Goal: Task Accomplishment & Management: Manage account settings

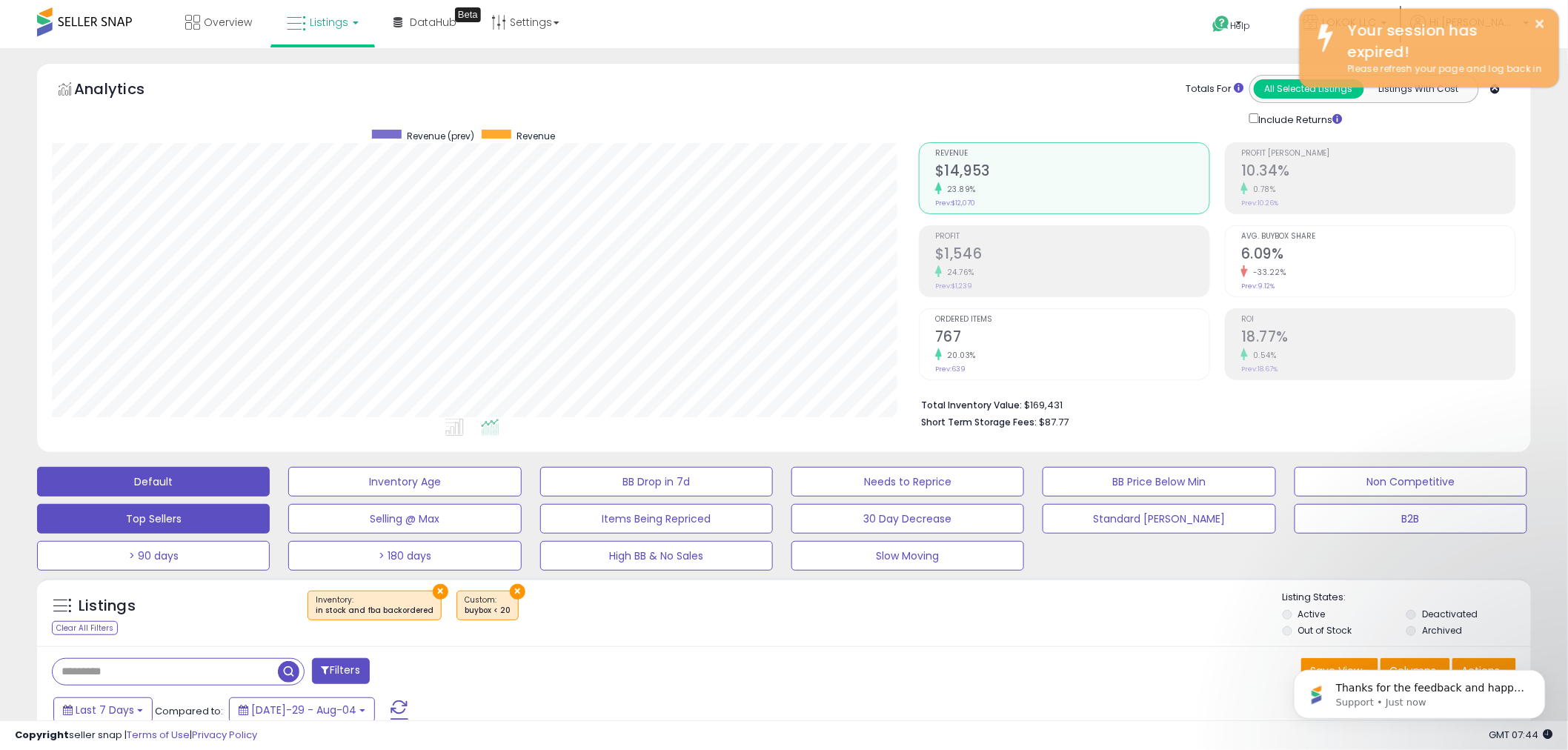
scroll to position [379, 0]
